Goal: Find specific page/section: Find specific page/section

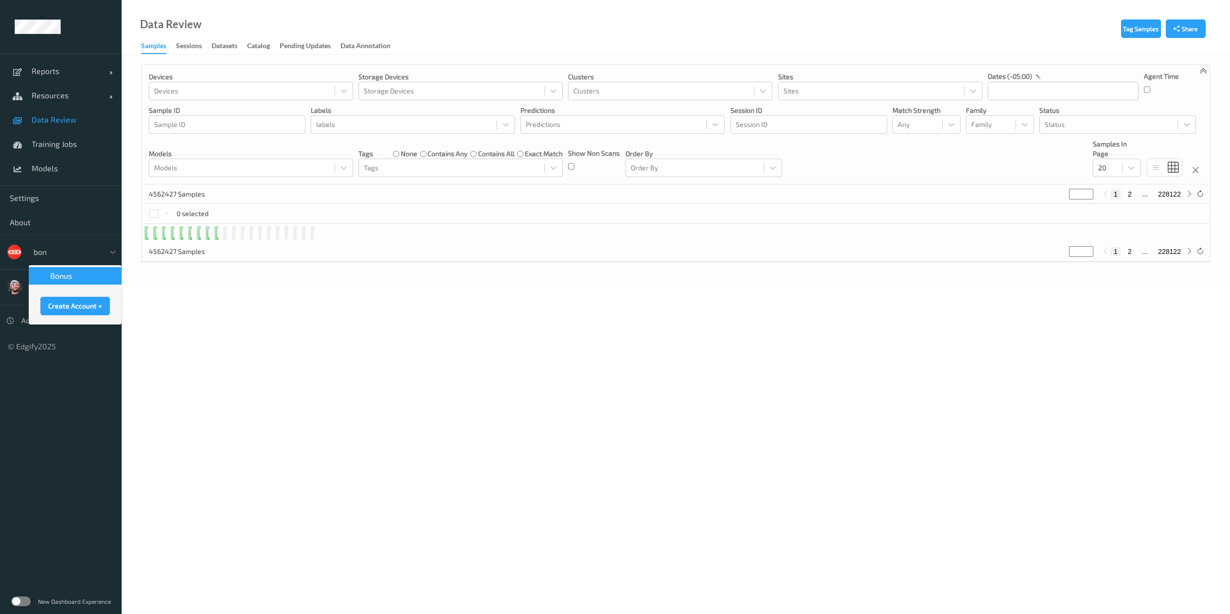
type input "bonu"
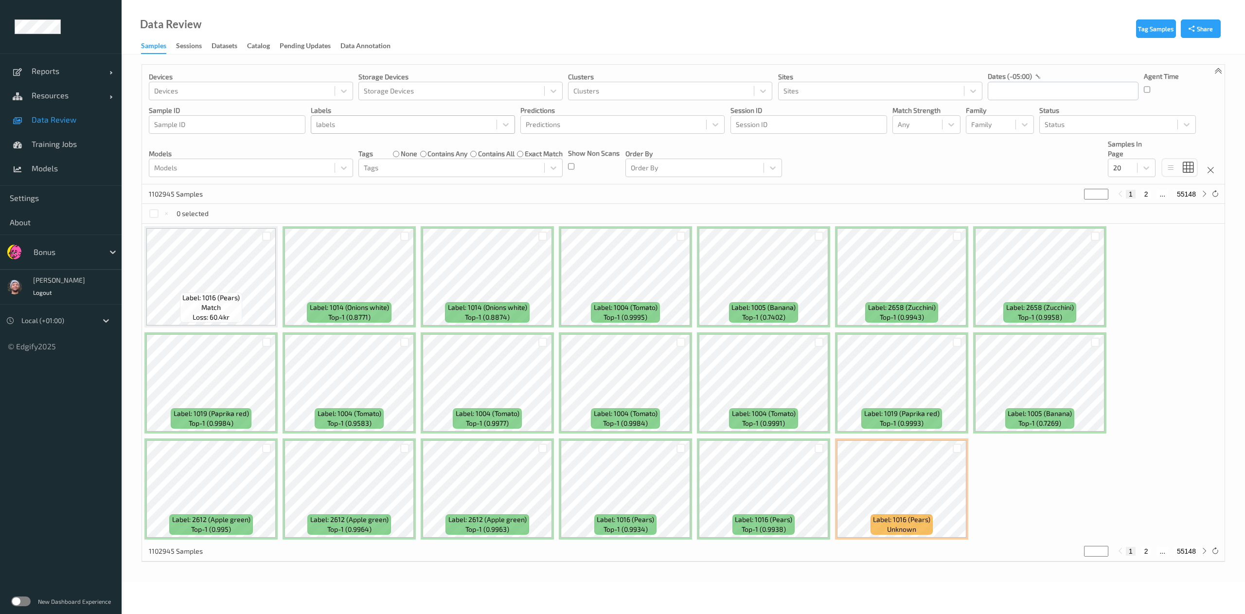
click at [371, 124] on div at bounding box center [404, 125] width 176 height 12
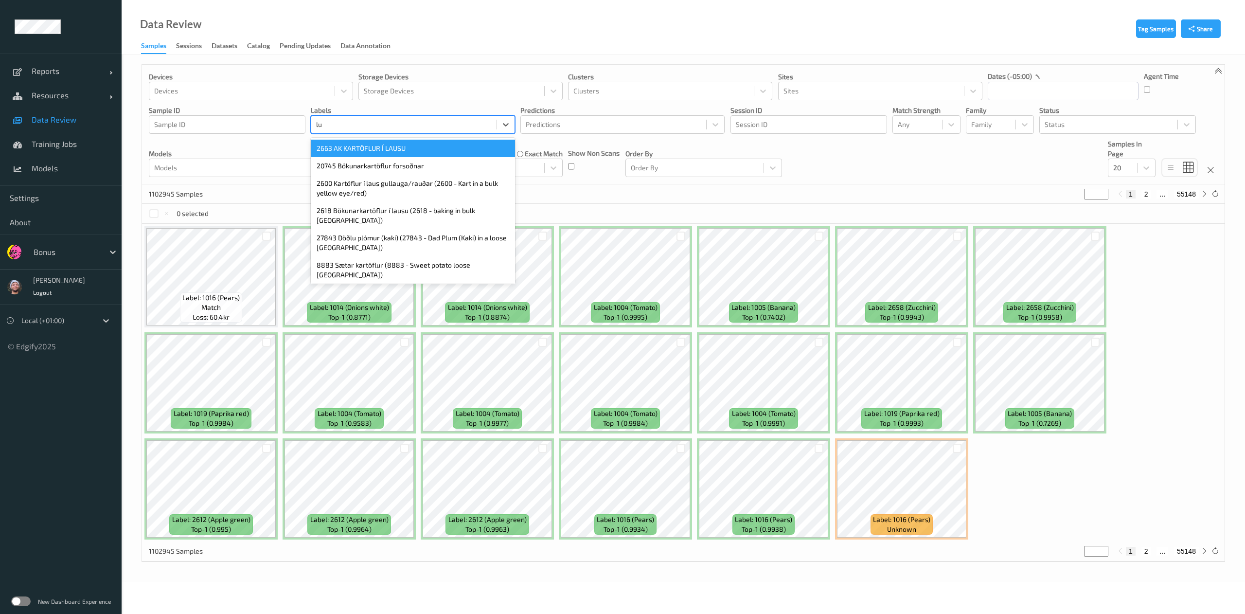
type input "l"
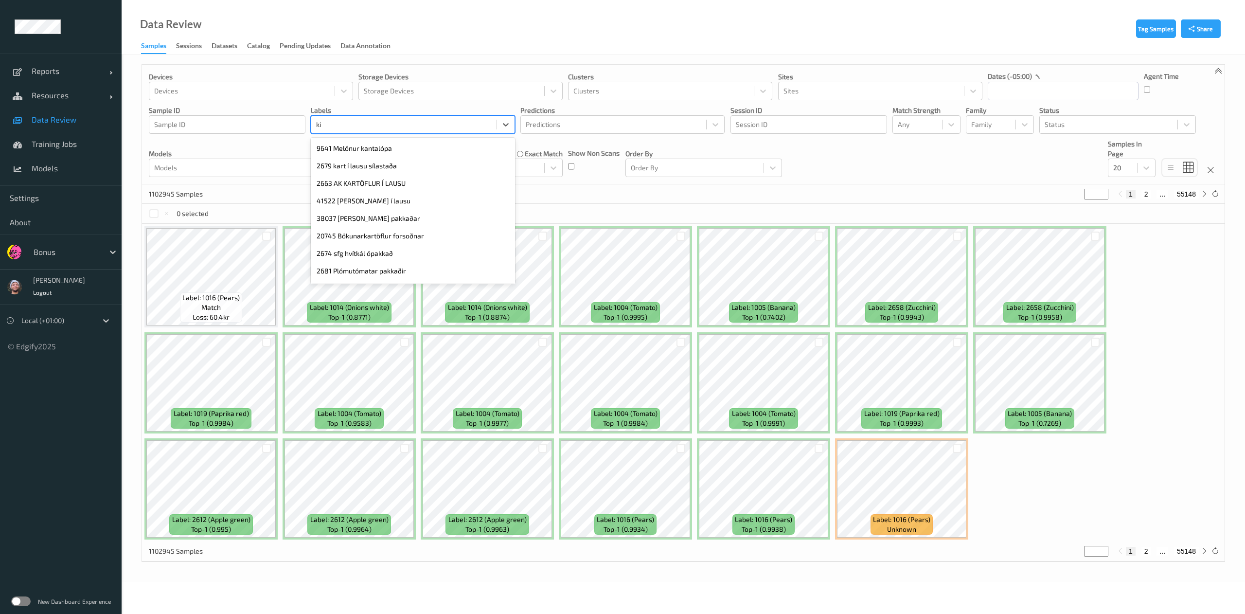
type input "kir"
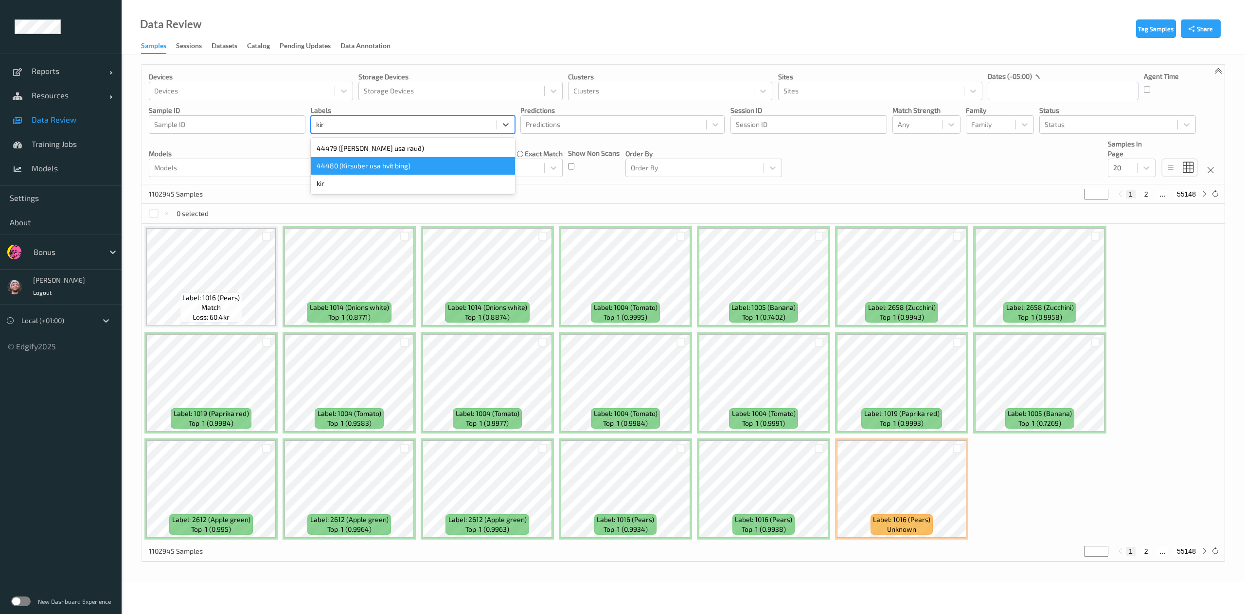
click at [379, 162] on div "44480 (Kirsuber usa hvít bing)" at bounding box center [413, 166] width 204 height 18
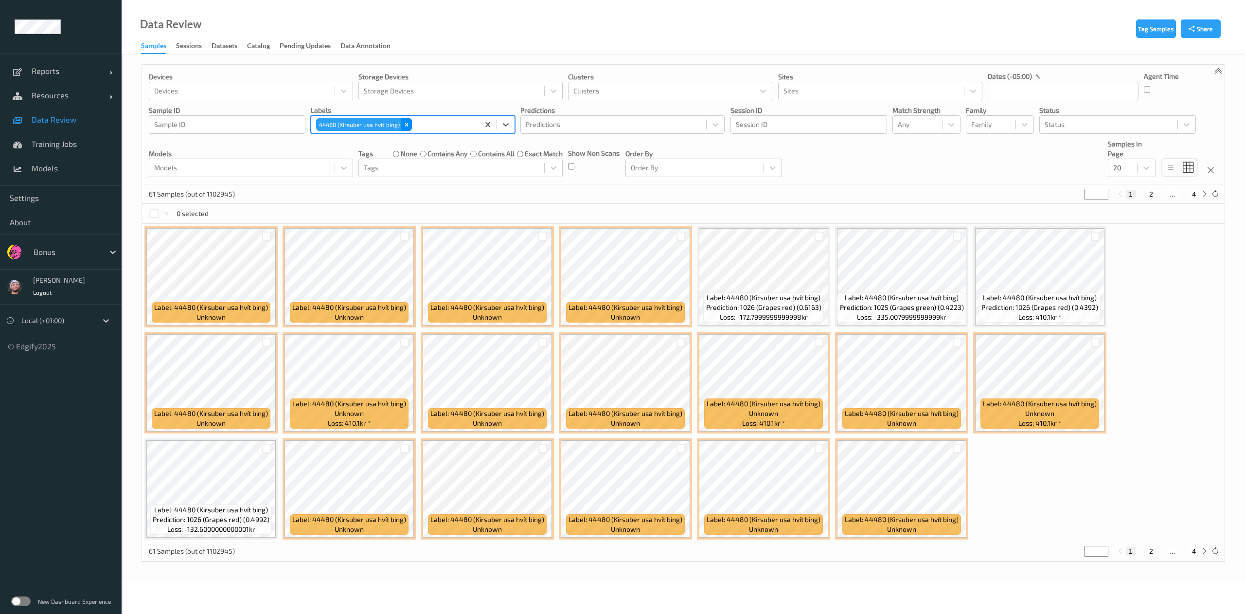
click at [411, 124] on div "Remove 44480 (Kirsuber usa hvít bing)" at bounding box center [406, 124] width 11 height 13
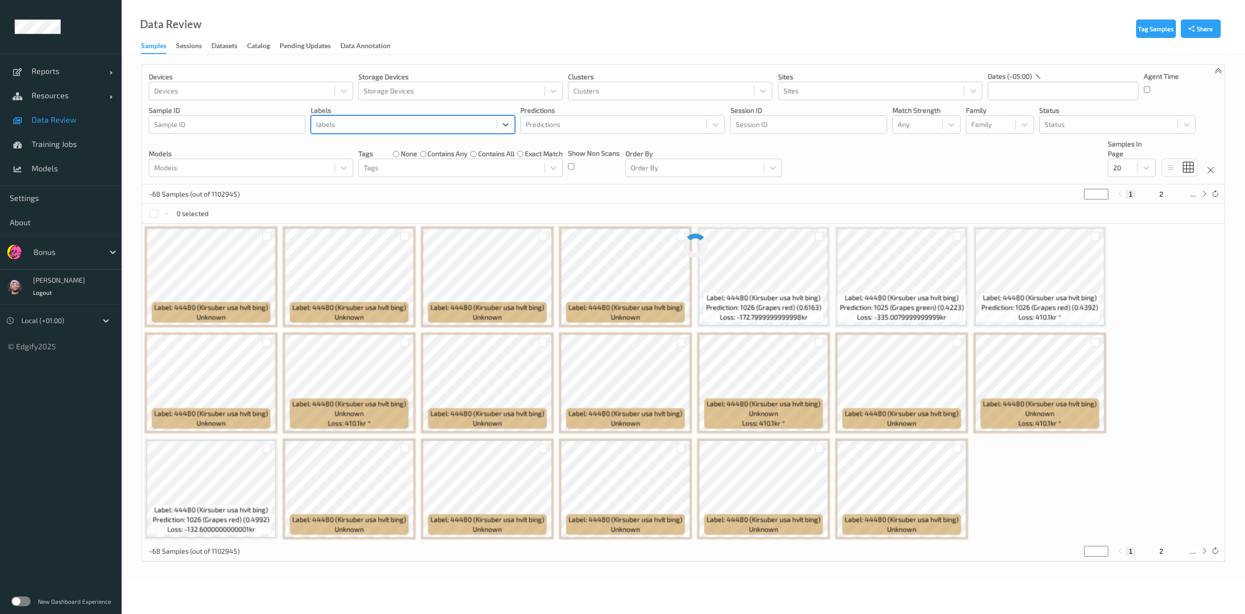
paste input "kir"
type input "kir"
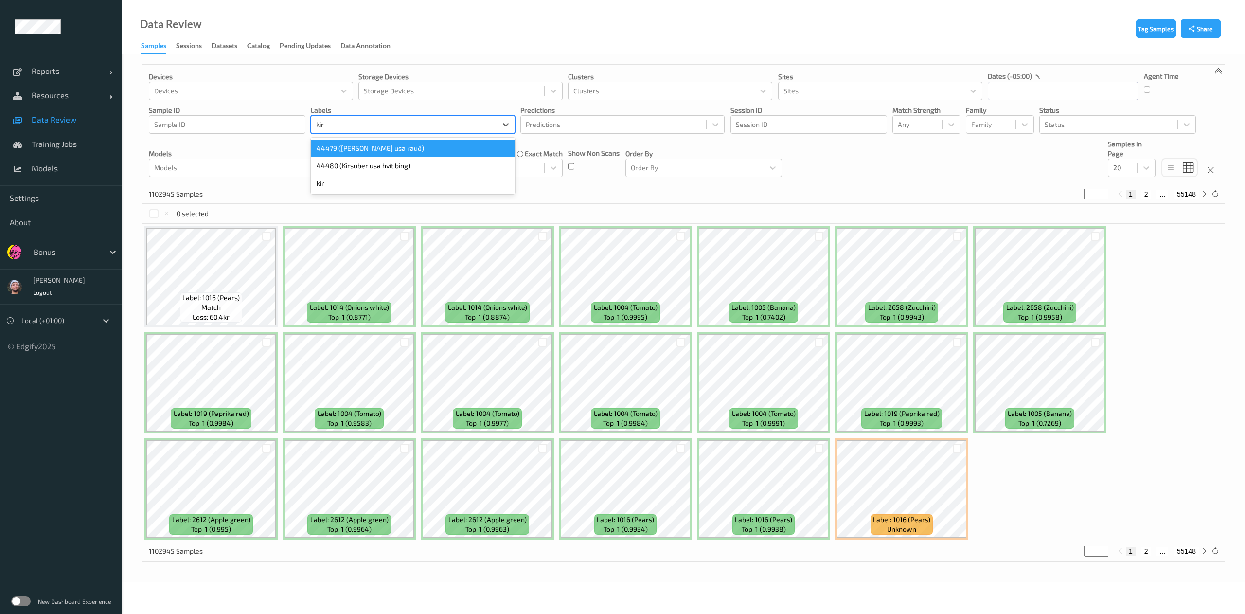
click at [386, 145] on div "44479 (Kirsuber usa rauð)" at bounding box center [413, 149] width 204 height 18
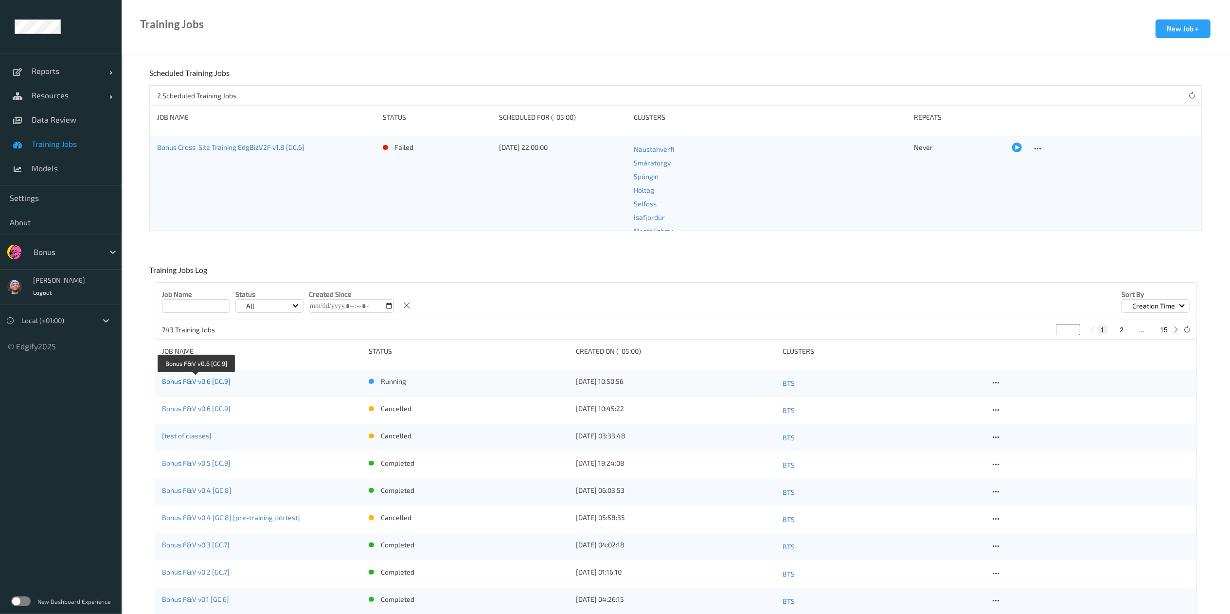
click at [214, 381] on link "Bonus F&V v0.6 [GC.9]" at bounding box center [196, 381] width 69 height 8
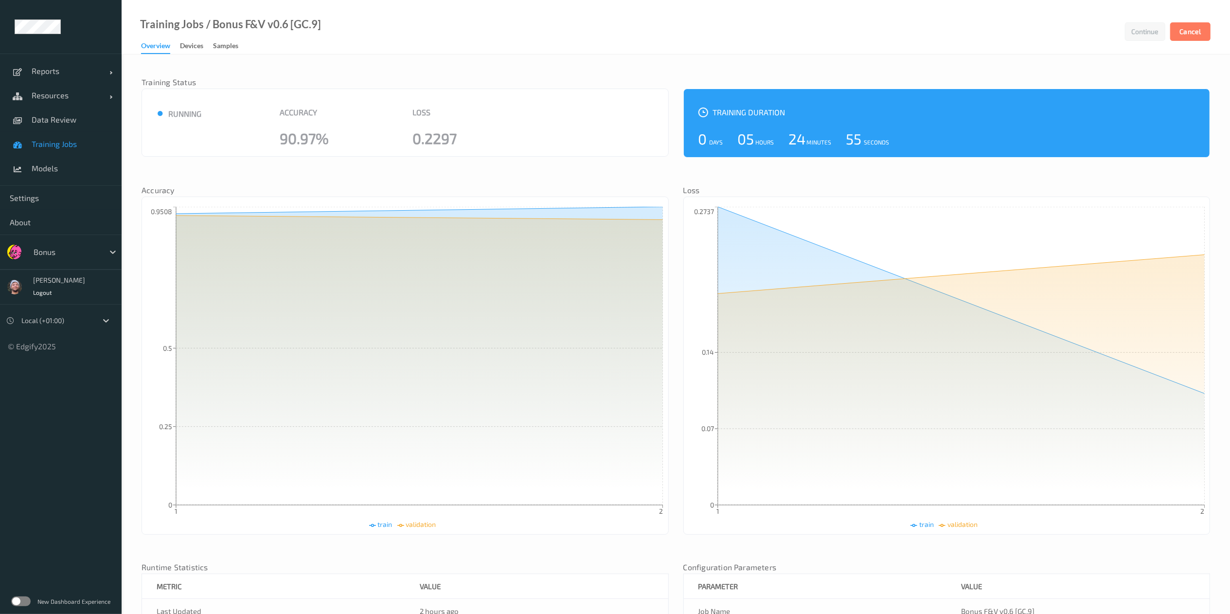
click at [62, 245] on div "Bonus" at bounding box center [66, 252] width 75 height 16
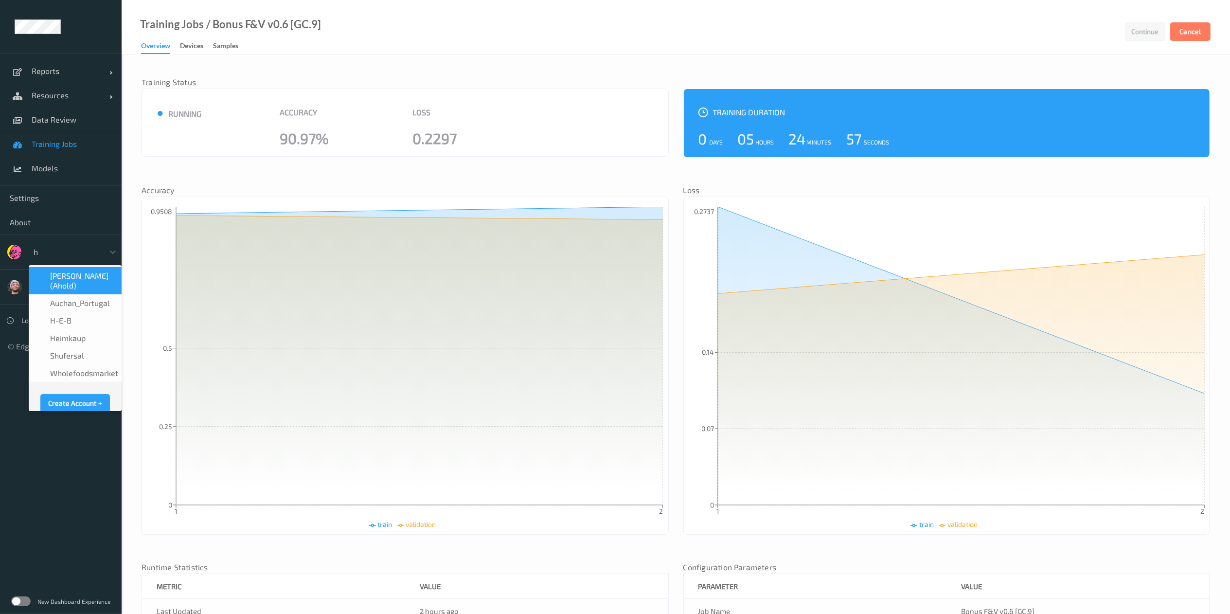
type input "h-"
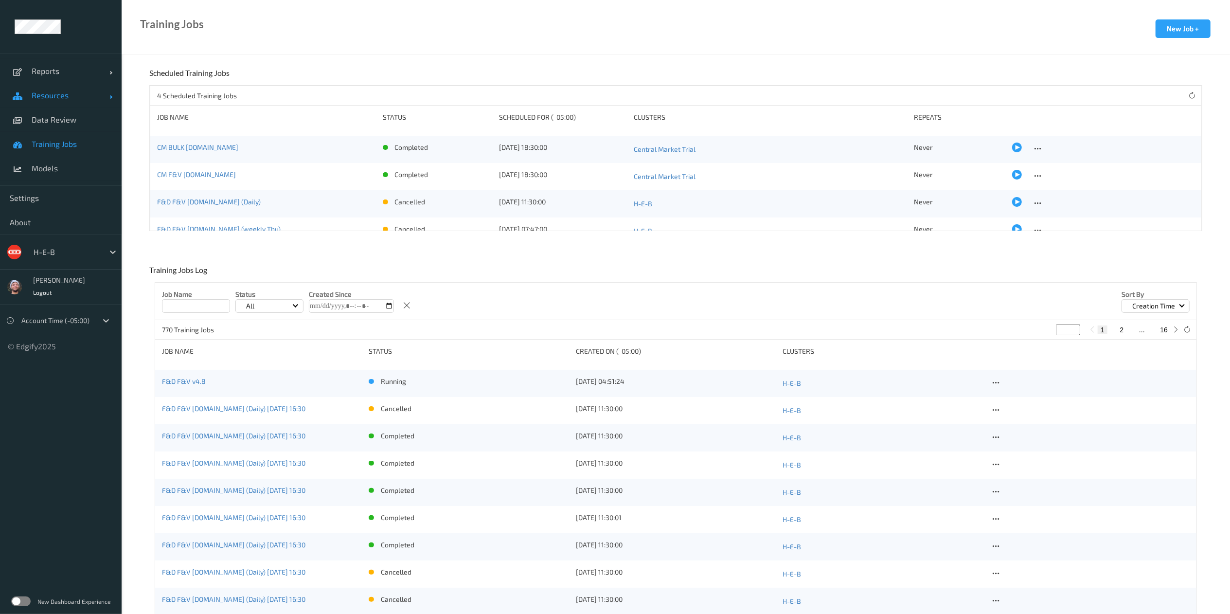
click at [57, 91] on span "Resources" at bounding box center [71, 95] width 78 height 10
click at [60, 120] on span "Devices" at bounding box center [72, 120] width 80 height 10
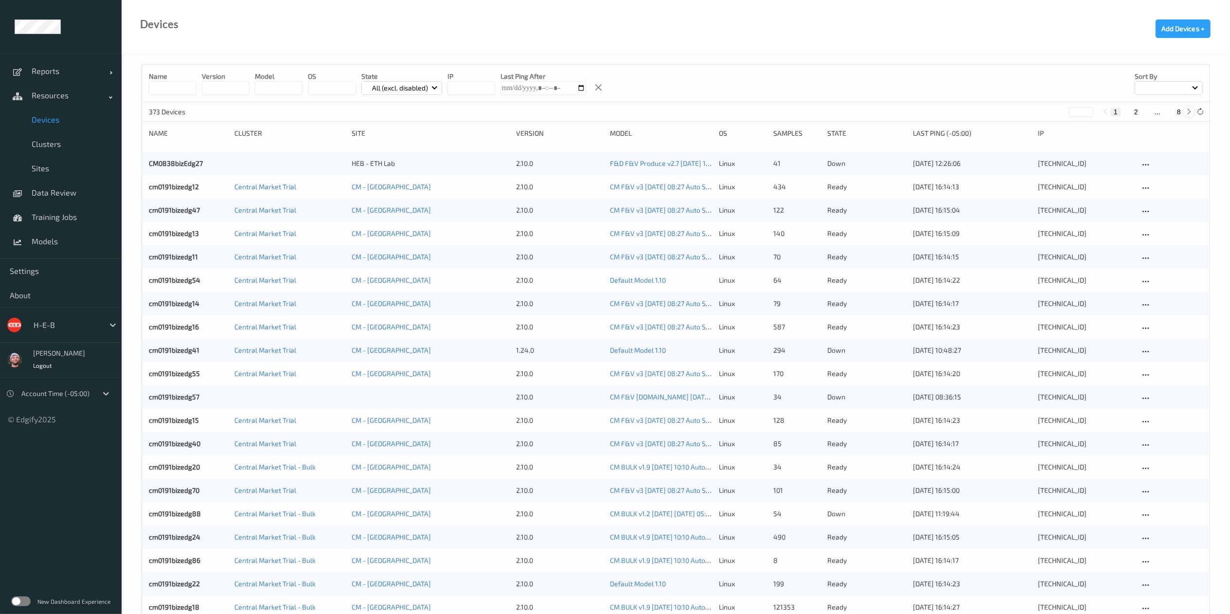
click at [1184, 112] on div at bounding box center [1189, 111] width 11 height 11
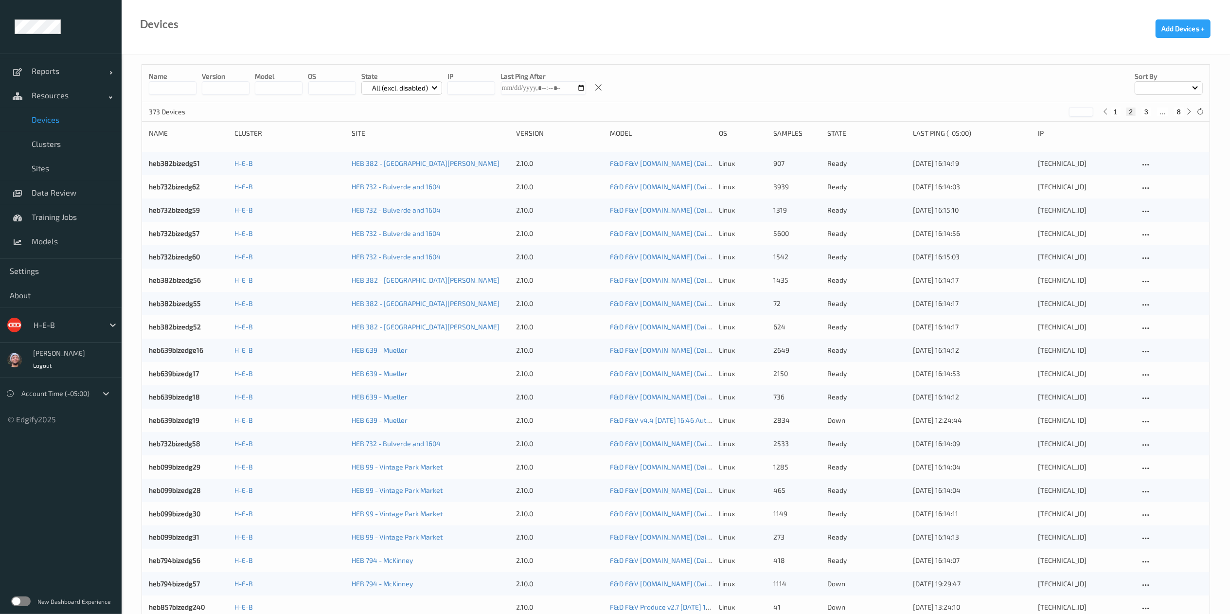
click at [1178, 114] on button "8" at bounding box center [1179, 111] width 10 height 9
type input "*"
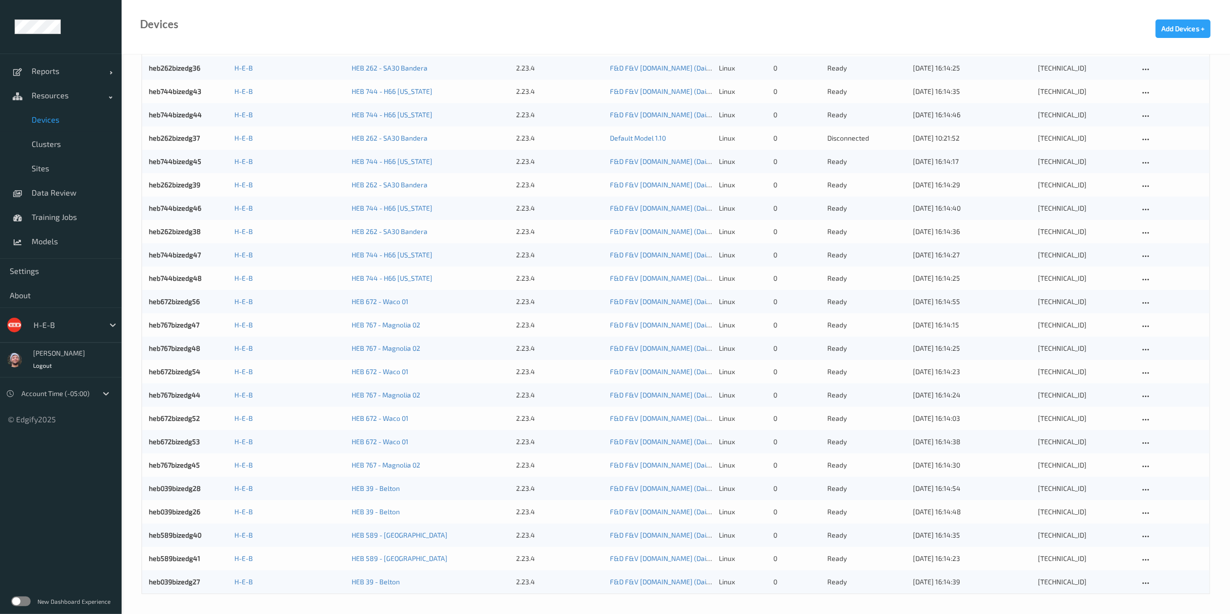
click at [386, 11] on div "Devices Add Devices +" at bounding box center [676, 27] width 1108 height 54
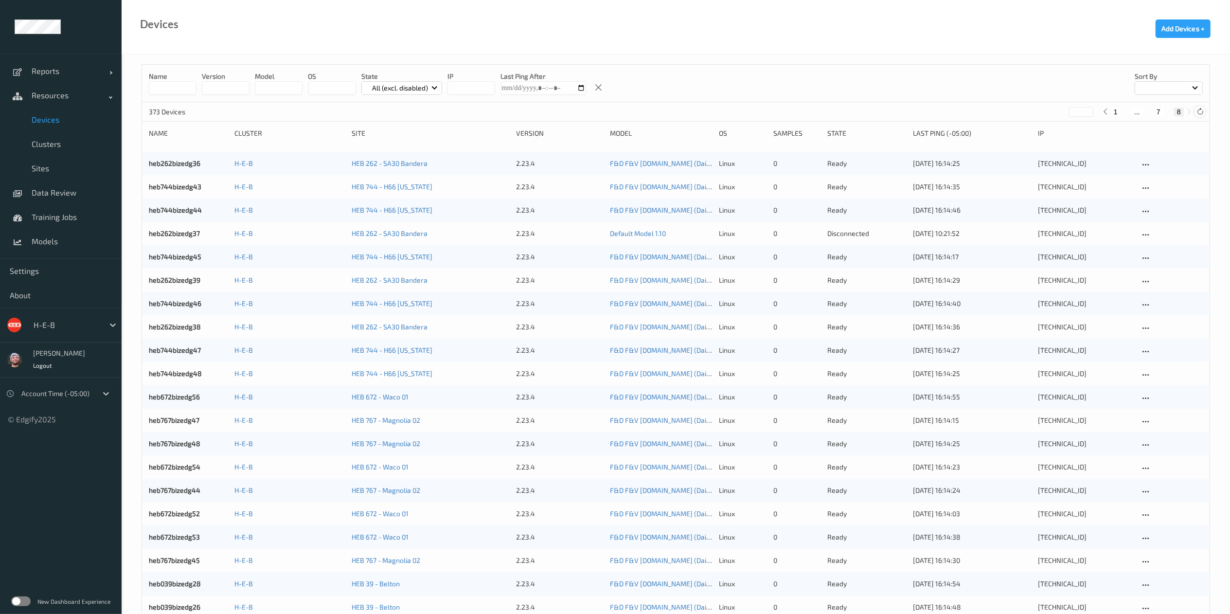
click at [1201, 112] on icon at bounding box center [1199, 111] width 7 height 7
click at [157, 89] on input at bounding box center [173, 88] width 48 height 14
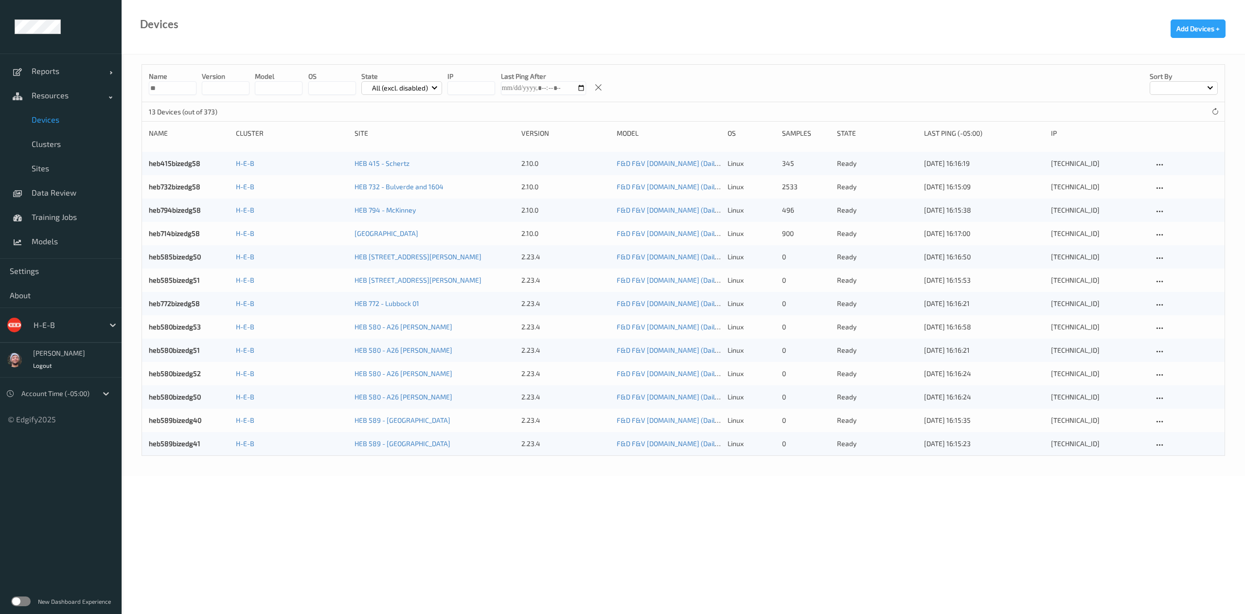
type input "**"
click at [416, 36] on div "Devices Add Devices +" at bounding box center [683, 27] width 1123 height 54
click at [189, 326] on link "heb580bizedg53" at bounding box center [175, 326] width 52 height 8
